Goal: Obtain resource: Obtain resource

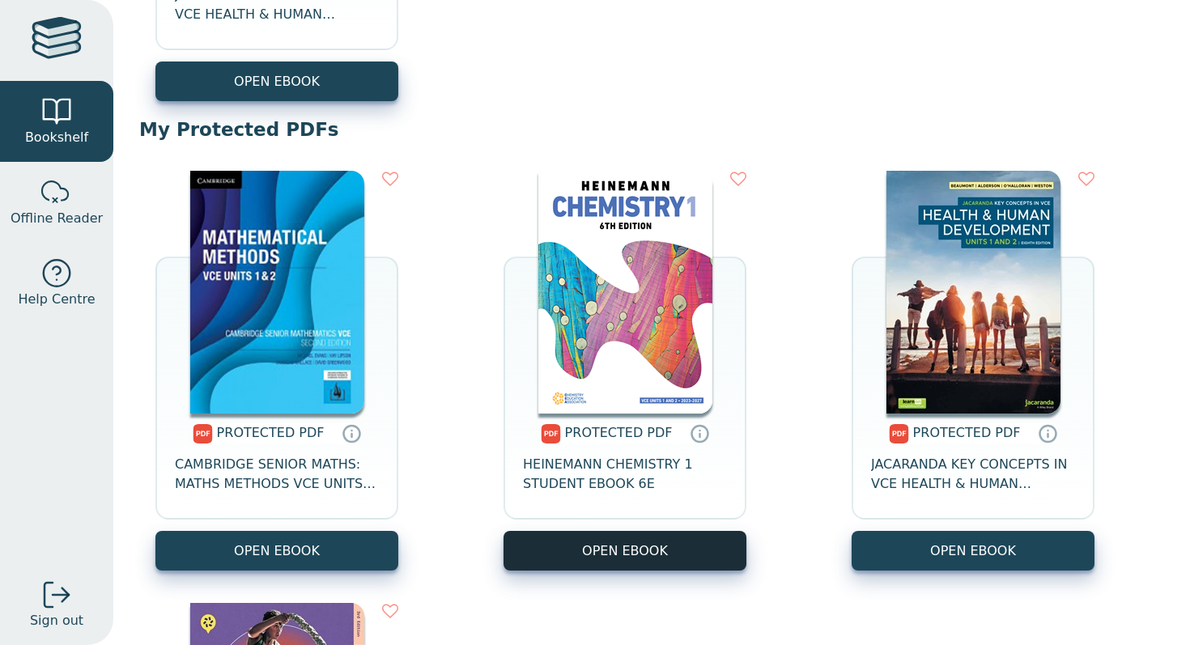
scroll to position [957, 0]
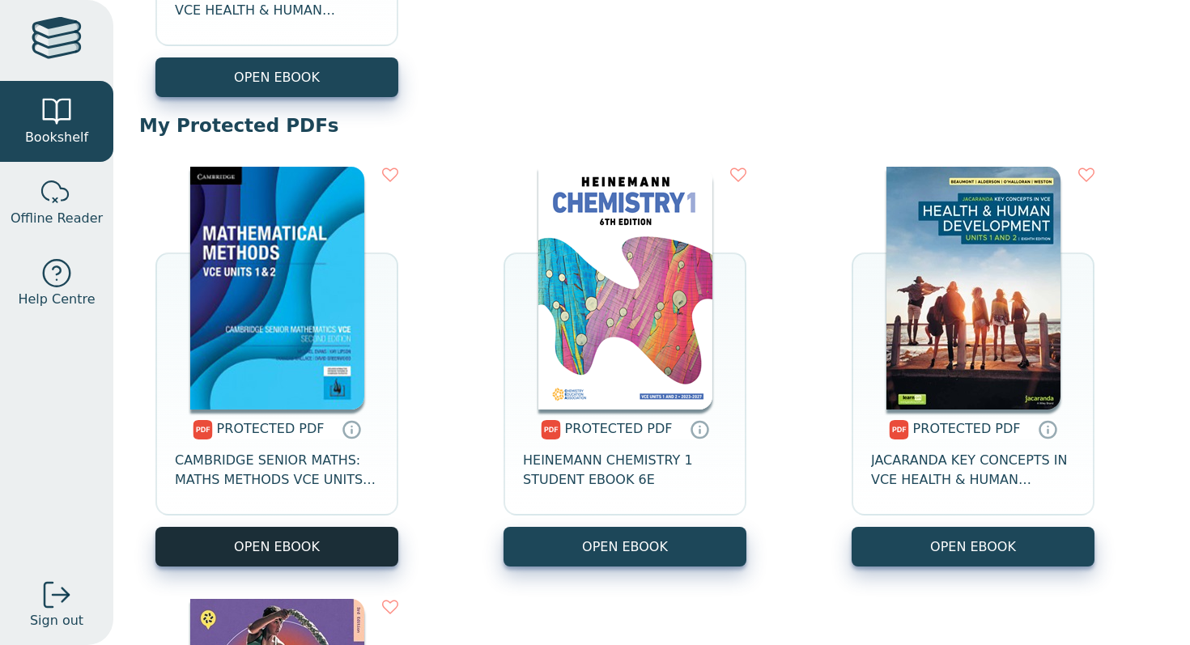
click at [305, 543] on link "OPEN EBOOK" at bounding box center [276, 547] width 243 height 40
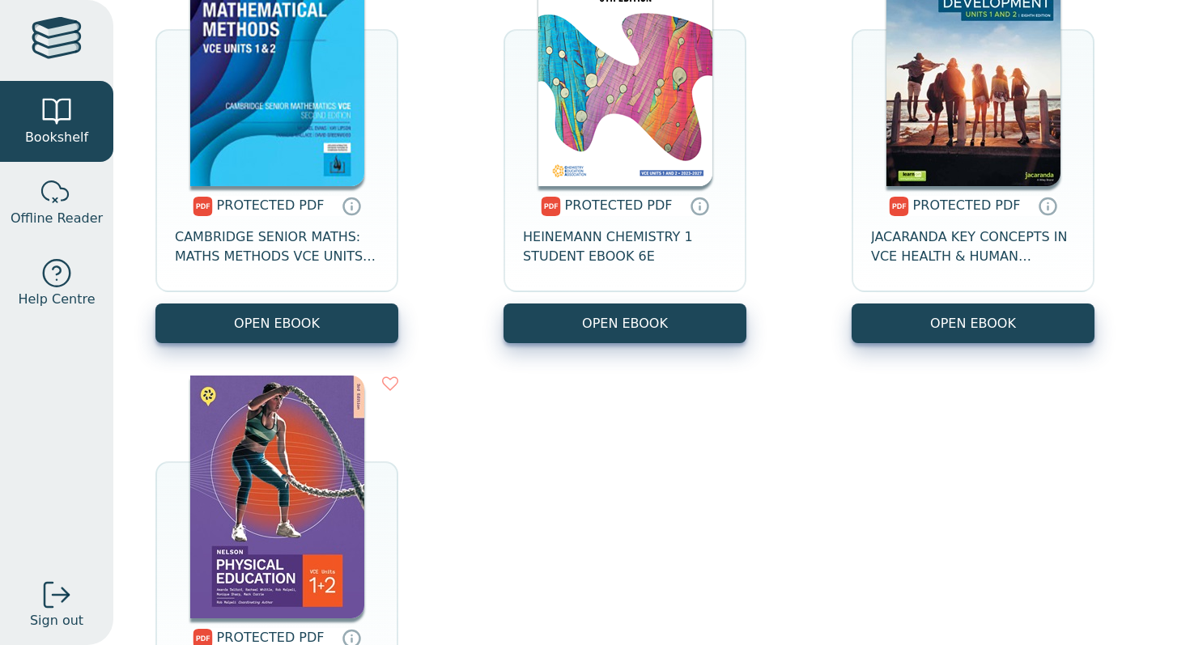
scroll to position [1183, 0]
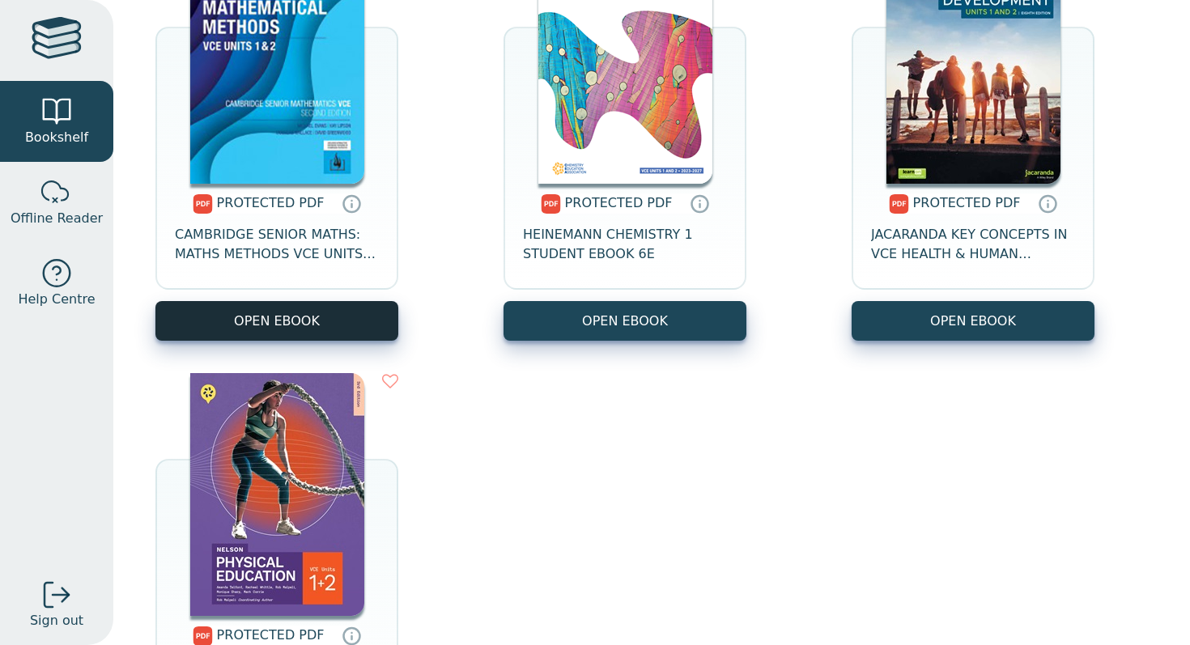
click at [342, 323] on link "OPEN EBOOK" at bounding box center [276, 321] width 243 height 40
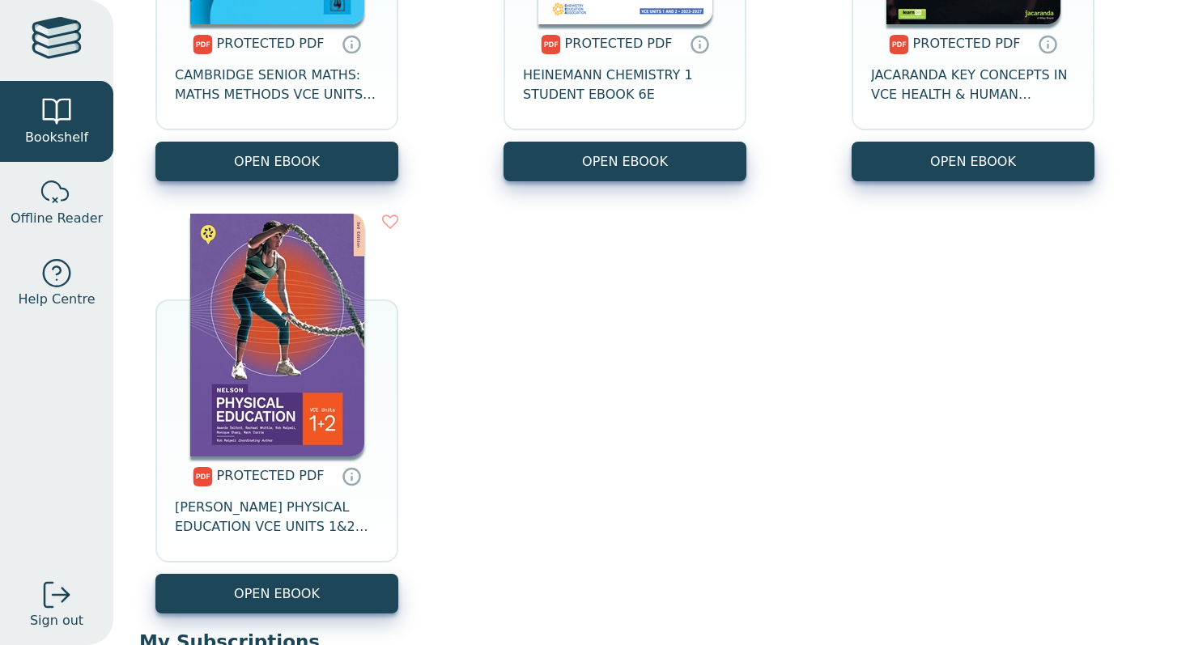
scroll to position [1432, 0]
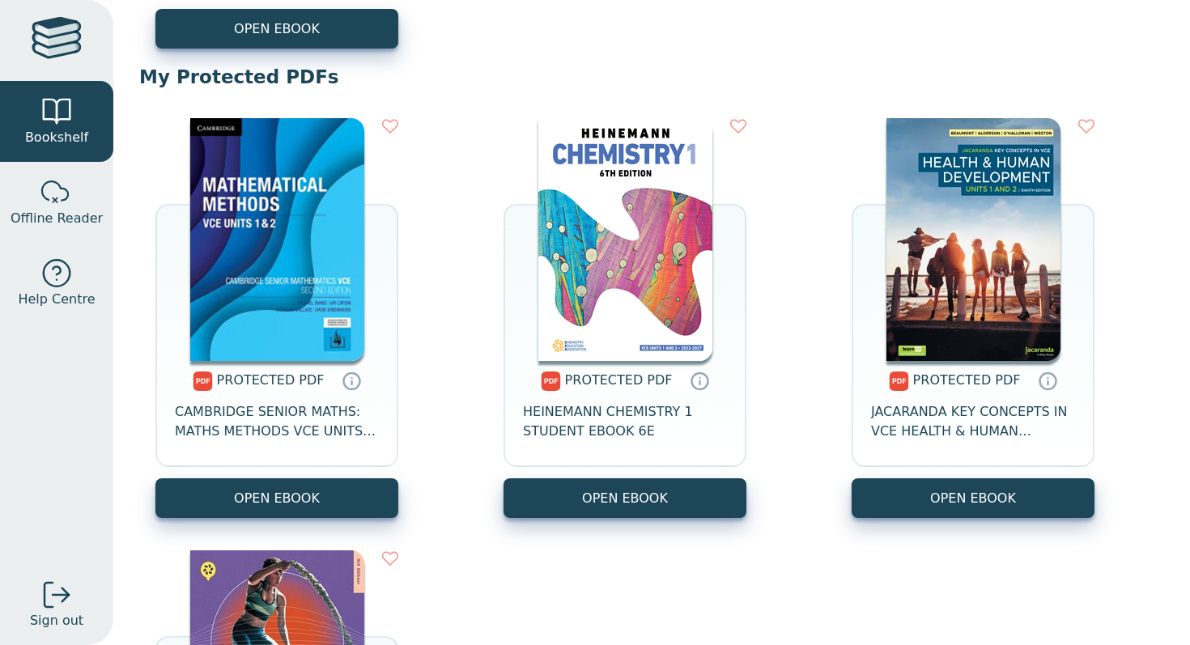
scroll to position [1013, 0]
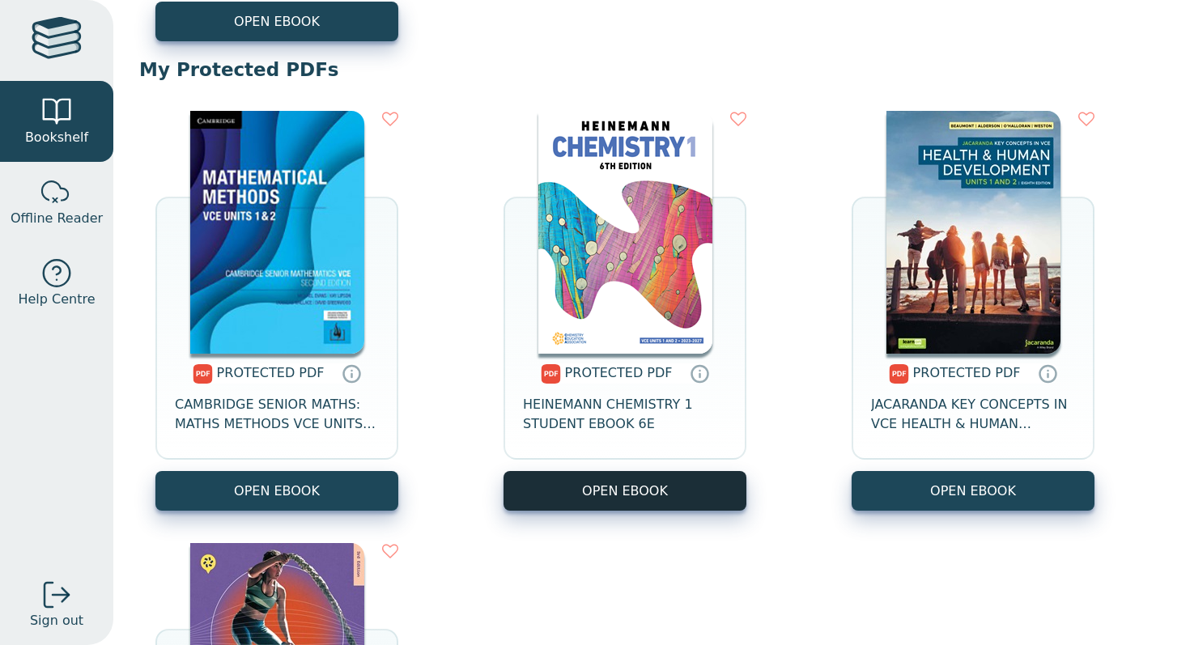
click at [563, 485] on link "OPEN EBOOK" at bounding box center [625, 491] width 243 height 40
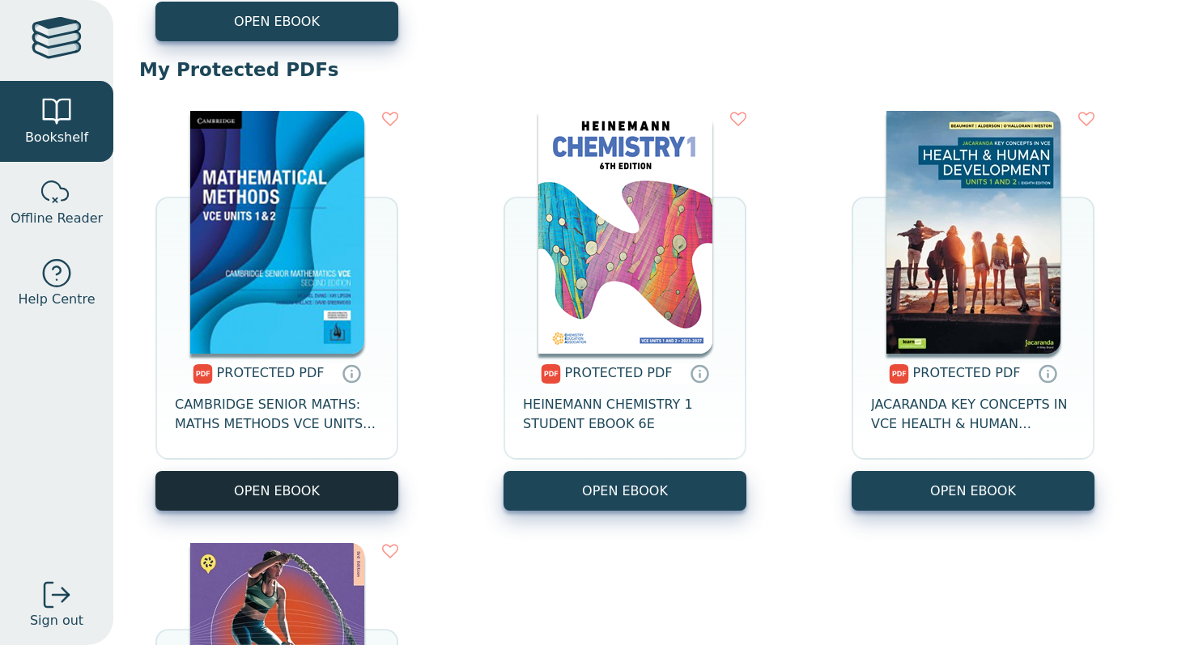
click at [281, 484] on link "OPEN EBOOK" at bounding box center [276, 491] width 243 height 40
